Goal: Information Seeking & Learning: Learn about a topic

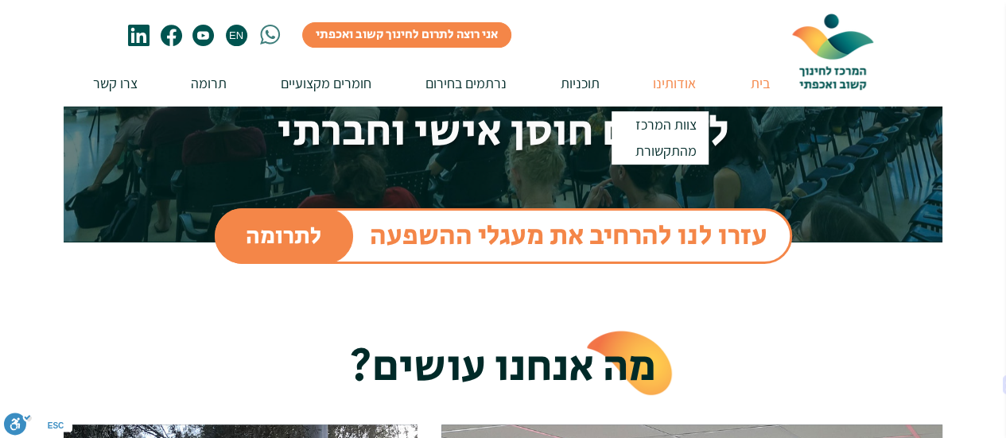
click at [677, 76] on p "אודותינו" at bounding box center [674, 82] width 59 height 45
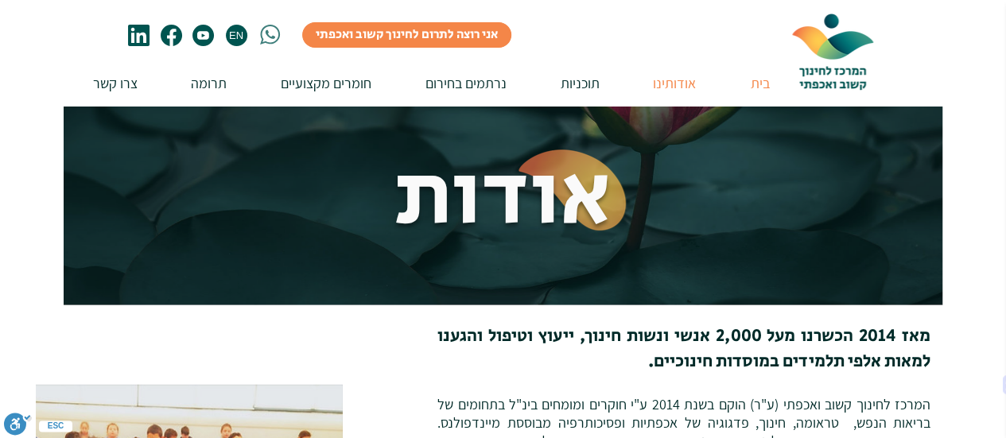
click at [765, 83] on p "בית" at bounding box center [760, 82] width 35 height 45
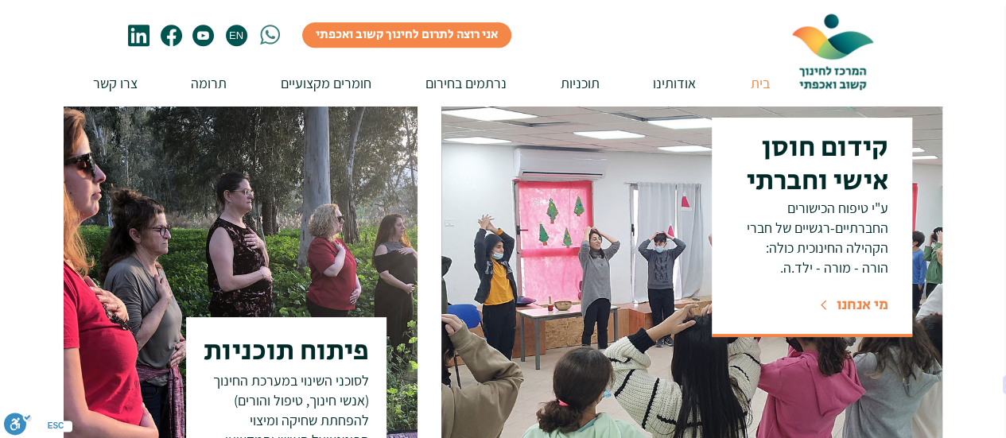
scroll to position [557, 0]
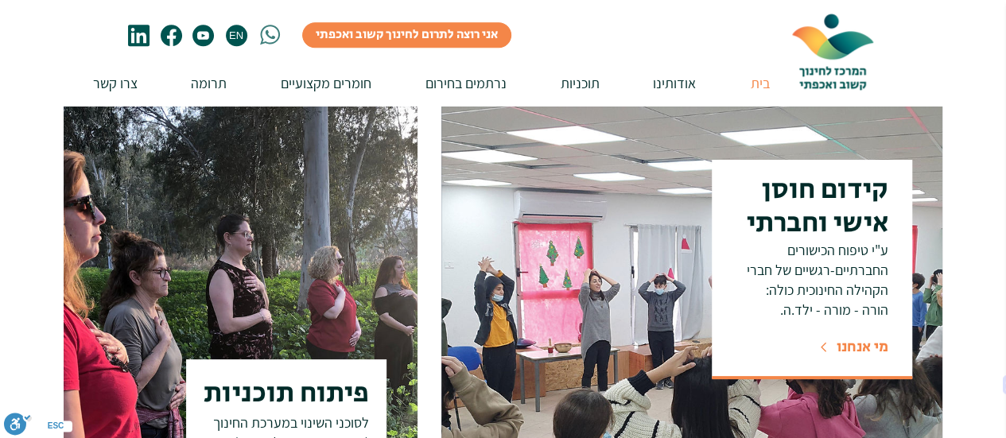
click at [857, 342] on span "מי אנחנו" at bounding box center [863, 346] width 52 height 21
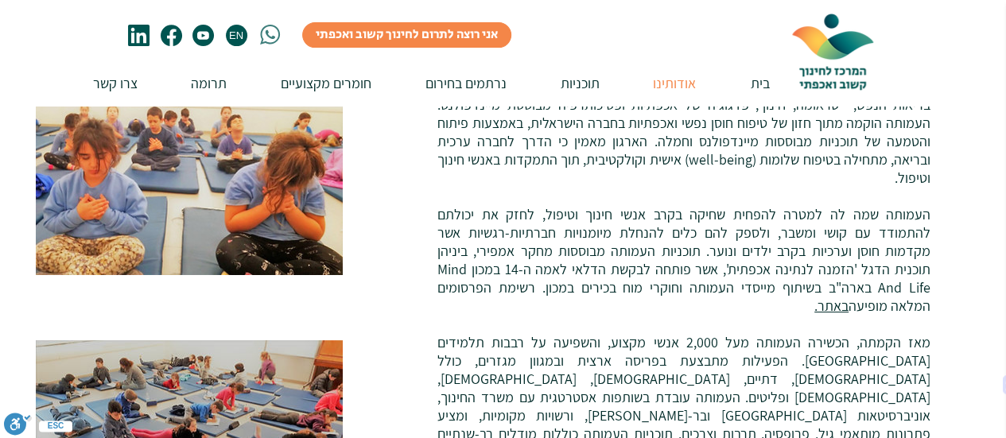
scroll to position [239, 0]
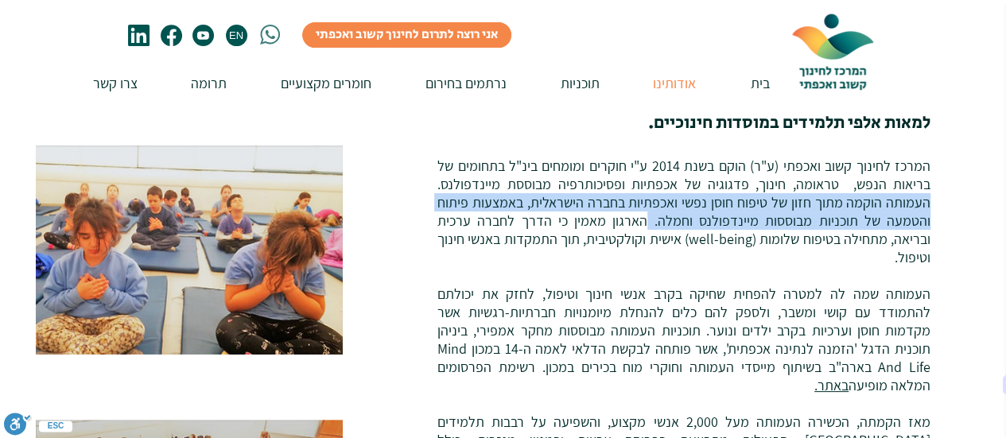
drag, startPoint x: 929, startPoint y: 206, endPoint x: 671, endPoint y: 224, distance: 258.3
click at [671, 224] on span "המרכז לחינוך קשוב ואכפתי (ע"ר) הוקם בשנת [DATE] ע"י חוקרים ומומחים בינ"ל בתחומי…" at bounding box center [683, 431] width 493 height 549
copy span "העמותה הוקמה מתוך חזון של טיפוח חוסן נפשי ואכפתיות בחברה הישראלית, באמצעות פיתו…"
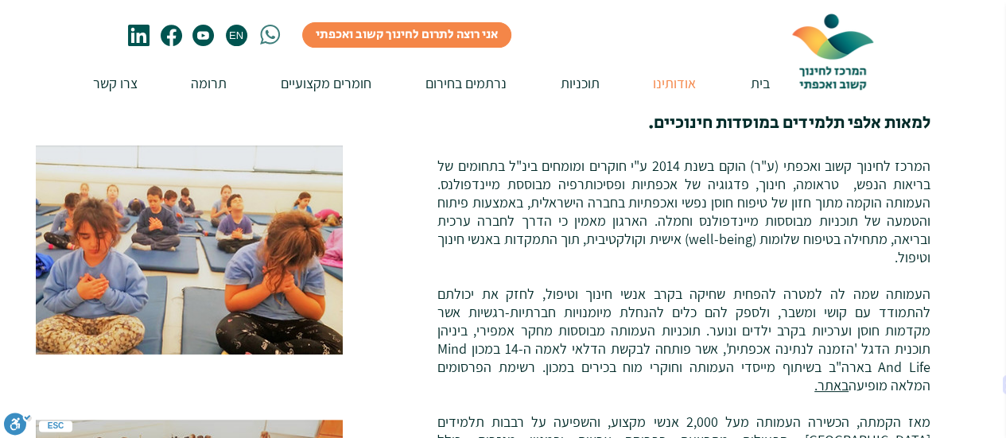
click at [649, 231] on span "המרכז לחינוך קשוב ואכפתי (ע"ר) הוקם בשנת [DATE] ע"י חוקרים ומומחים בינ"ל בתחומי…" at bounding box center [683, 431] width 493 height 549
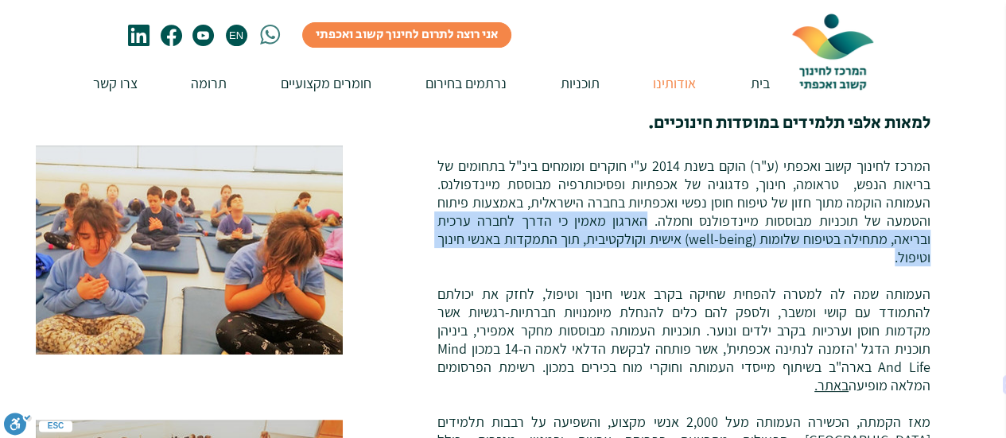
drag, startPoint x: 668, startPoint y: 226, endPoint x: 445, endPoint y: 249, distance: 224.6
click at [445, 249] on p "המרכז לחינוך קשוב ואכפתי (ע"ר) הוקם בשנת [DATE] ע"י חוקרים ומומחים בינ"ל בתחומי…" at bounding box center [683, 431] width 493 height 549
copy span "הארגון מאמין כי הדרך לחברה ערכית ובריאה, מתחילה בטיפוח שלומות (well-being) אישי…"
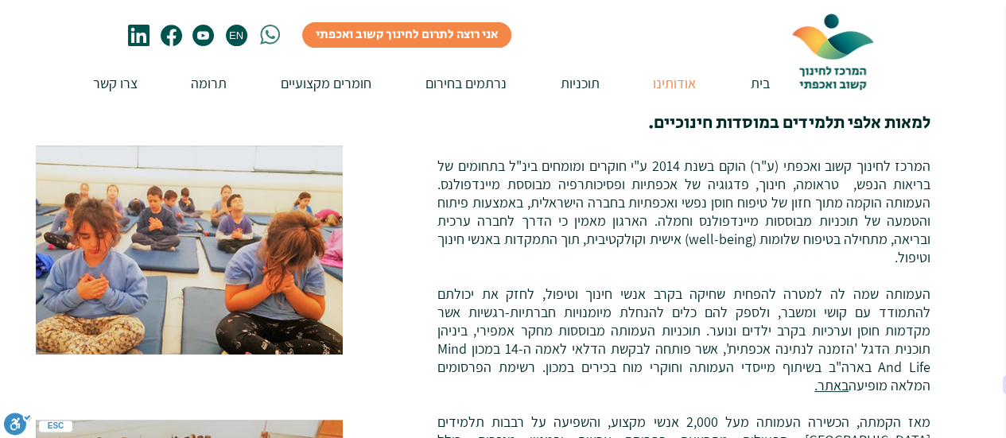
click at [445, 255] on p "המרכז לחינוך קשוב ואכפתי (ע"ר) הוקם בשנת [DATE] ע"י חוקרים ומומחים בינ"ל בתחומי…" at bounding box center [683, 431] width 493 height 549
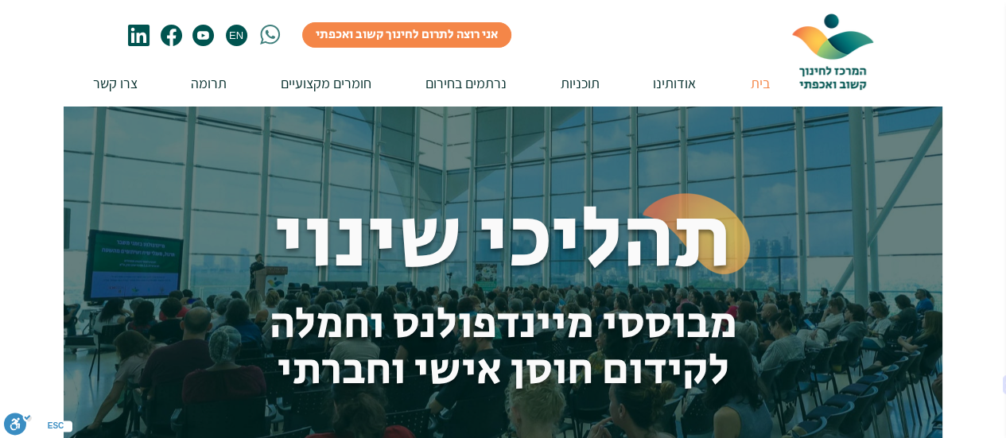
scroll to position [239, 0]
